Goal: Navigation & Orientation: Find specific page/section

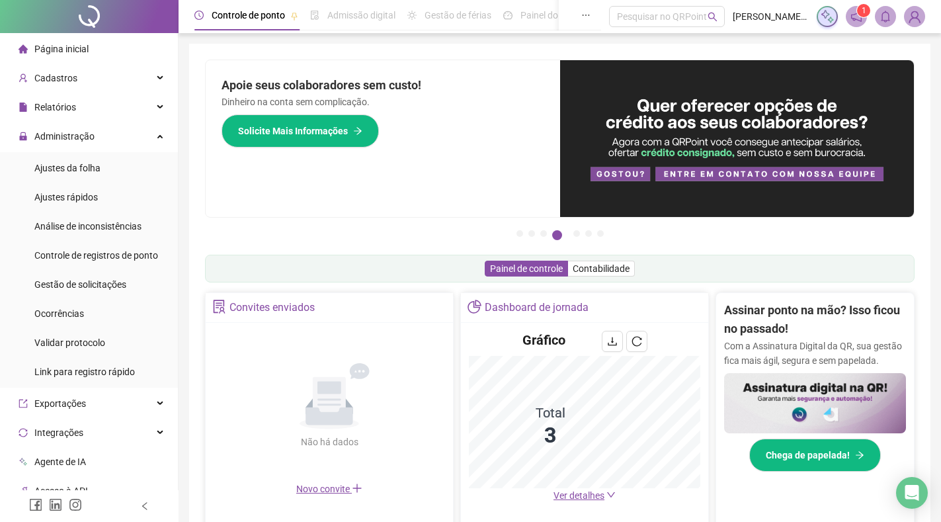
scroll to position [78, 0]
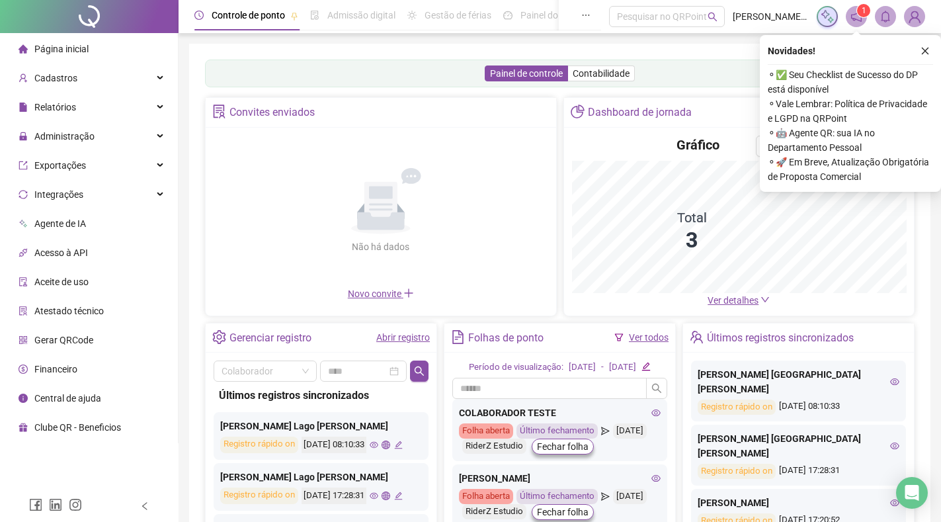
scroll to position [34, 0]
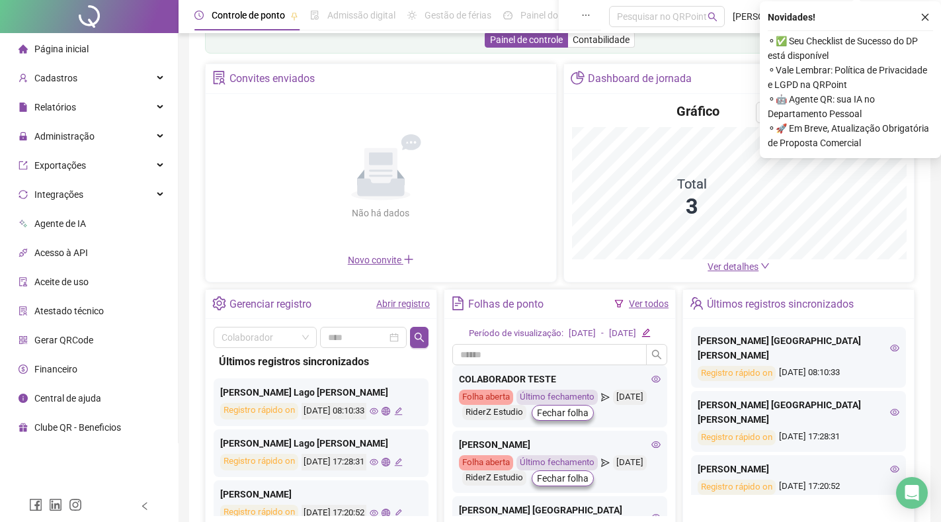
click at [924, 19] on img at bounding box center [915, 17] width 20 height 20
click at [924, 17] on img at bounding box center [915, 17] width 20 height 20
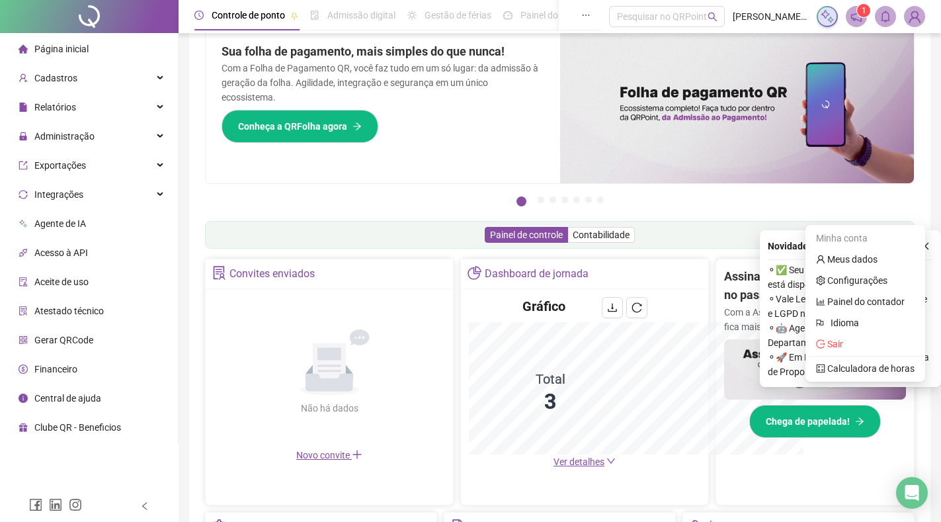
scroll to position [229, 0]
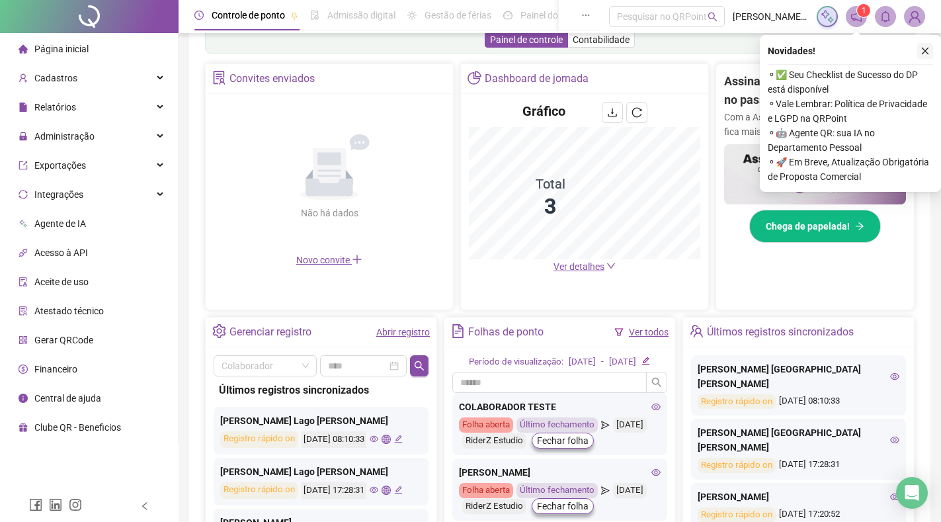
click at [928, 49] on icon "close" at bounding box center [925, 50] width 9 height 9
